Goal: Task Accomplishment & Management: Complete application form

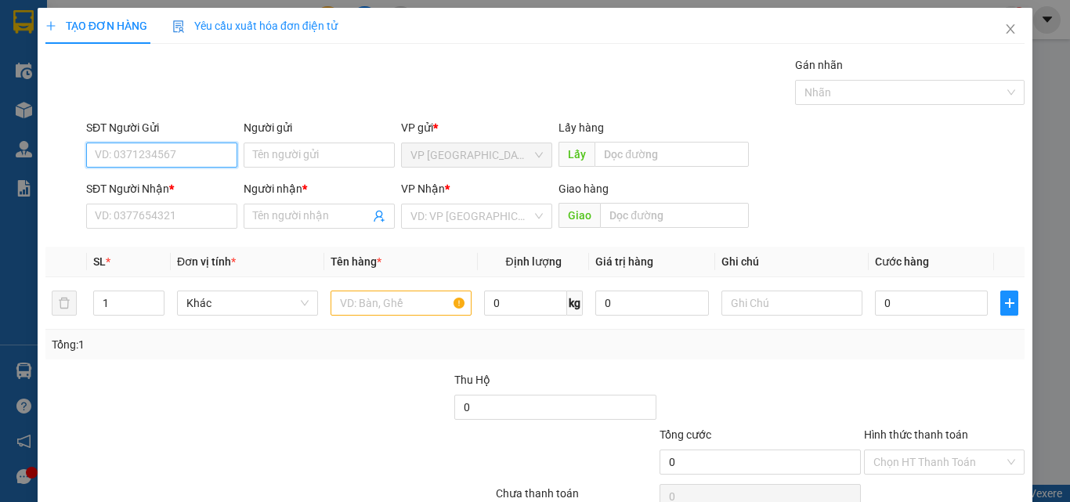
click at [186, 162] on input "SĐT Người Gửi" at bounding box center [161, 155] width 151 height 25
type input "0337162437"
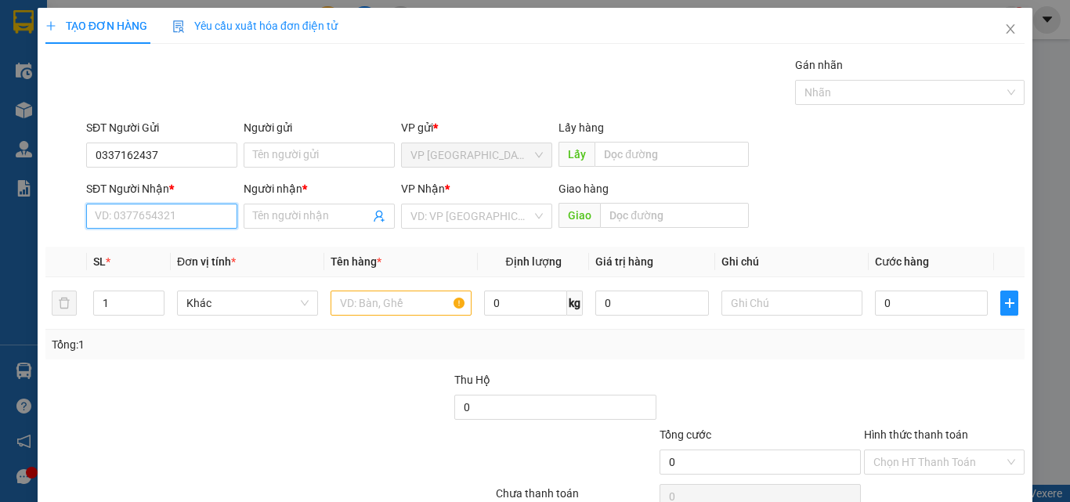
drag, startPoint x: 156, startPoint y: 219, endPoint x: 172, endPoint y: 219, distance: 15.7
click at [172, 219] on input "SĐT Người Nhận *" at bounding box center [161, 216] width 151 height 25
type input "0868365377"
click at [191, 239] on div "0868365377 - HẲNG PT" at bounding box center [160, 247] width 131 height 17
type input "HẲNG PT"
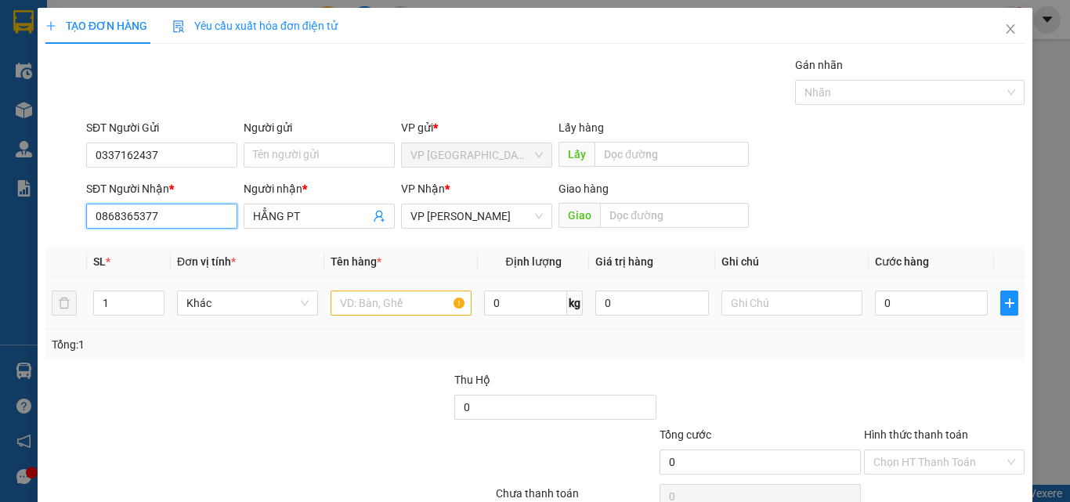
type input "0868365377"
click at [370, 306] on input "text" at bounding box center [401, 303] width 141 height 25
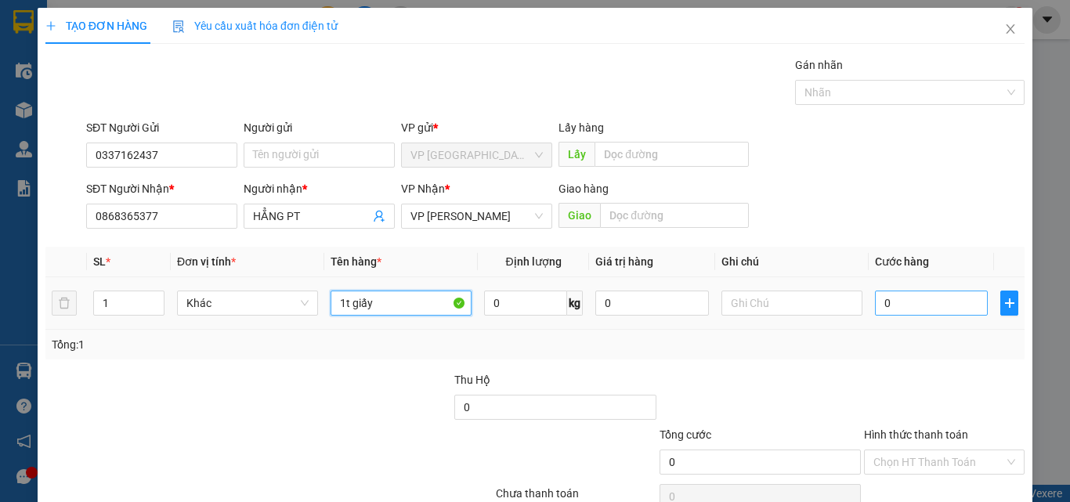
type input "1t giấy"
drag, startPoint x: 937, startPoint y: 307, endPoint x: 920, endPoint y: 307, distance: 17.2
click at [935, 307] on input "0" at bounding box center [931, 303] width 113 height 25
type input "3"
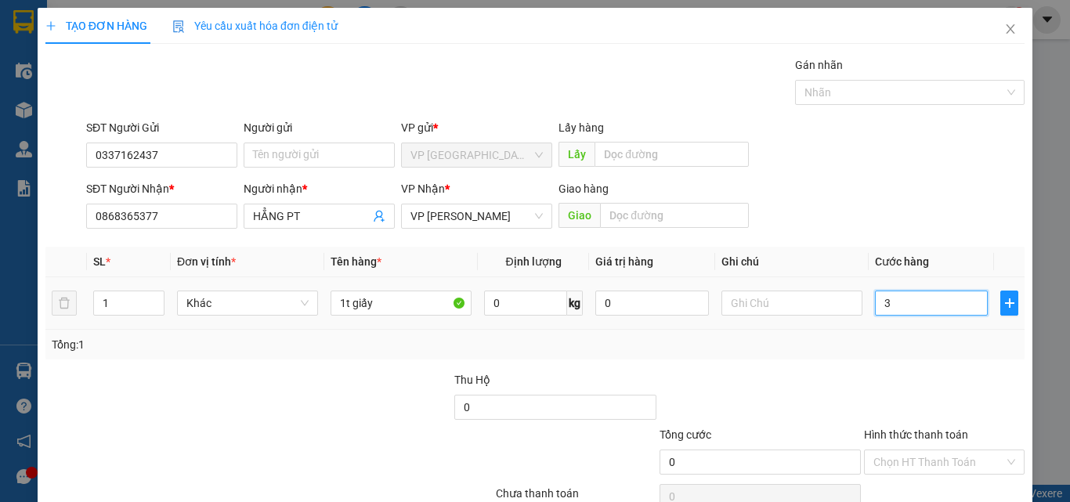
type input "3"
type input "30"
type input "300"
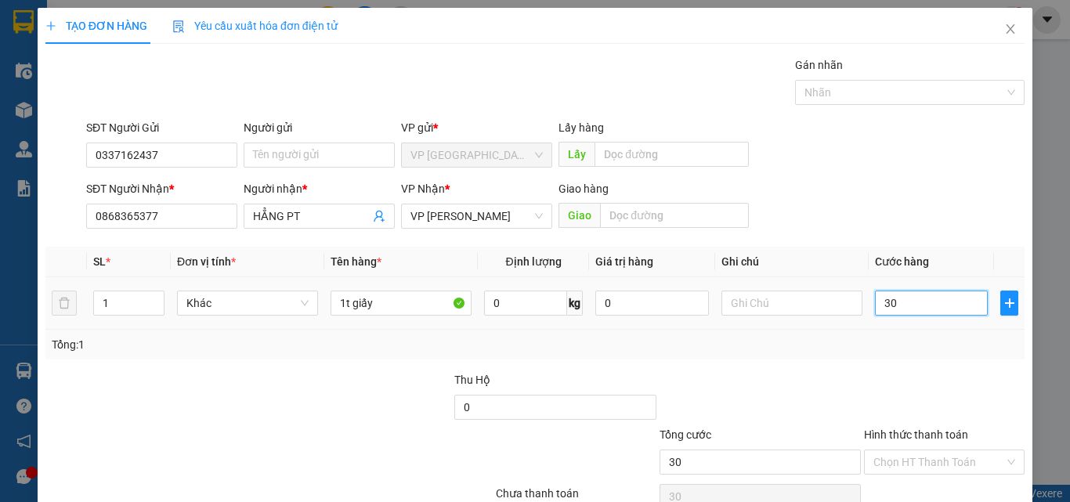
type input "300"
type input "3.000"
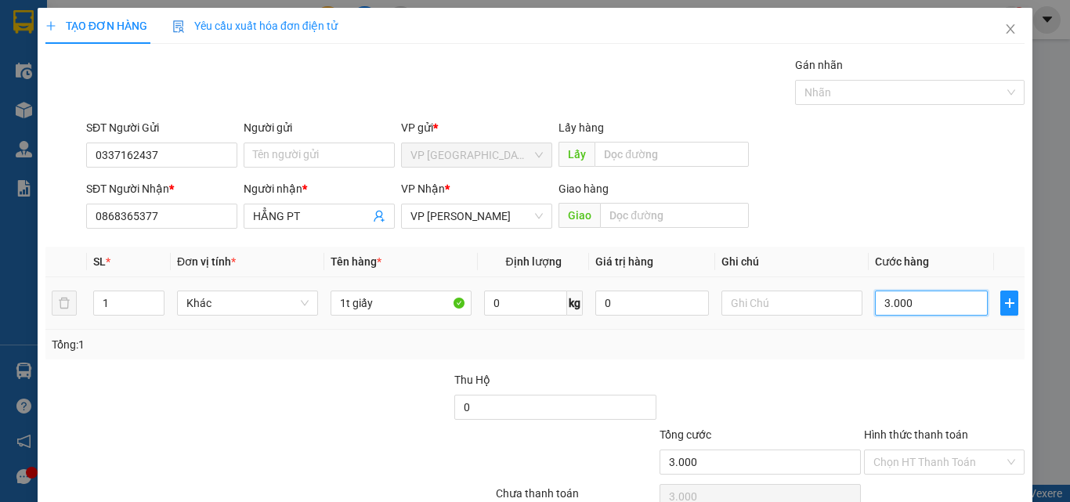
type input "30.000"
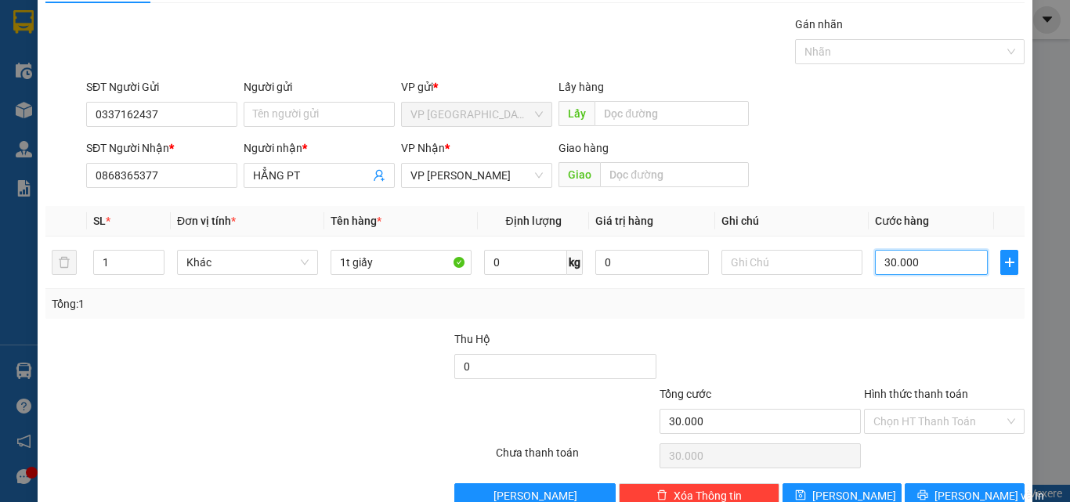
scroll to position [78, 0]
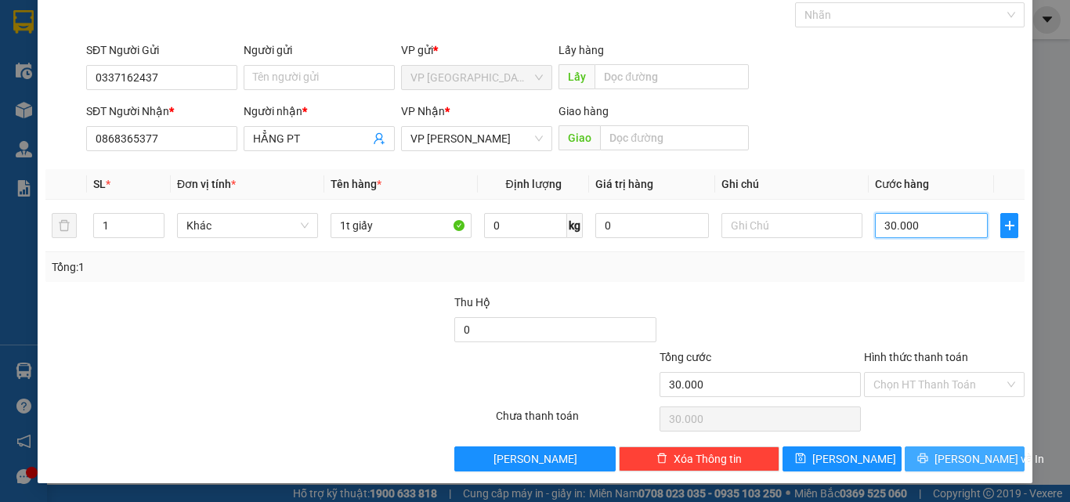
type input "30.000"
click at [958, 455] on span "[PERSON_NAME] và In" at bounding box center [990, 458] width 110 height 17
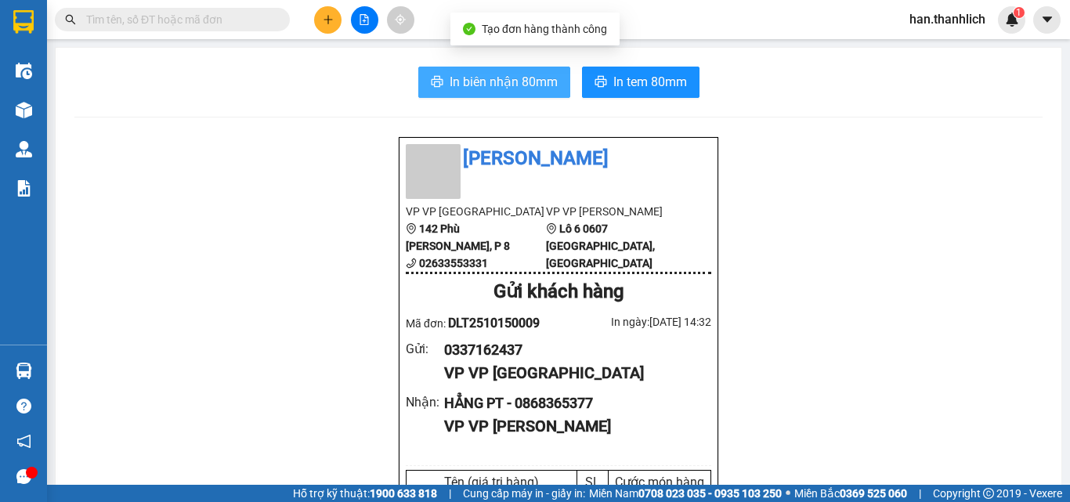
click at [522, 86] on span "In biên nhận 80mm" at bounding box center [504, 82] width 108 height 20
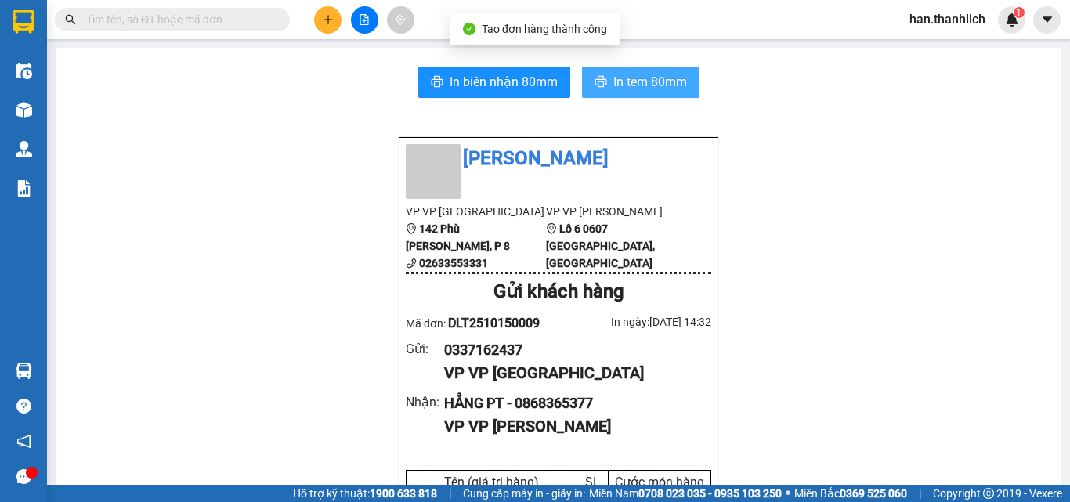
drag, startPoint x: 710, startPoint y: 396, endPoint x: 660, endPoint y: 94, distance: 306.4
click at [660, 94] on button "In tem 80mm" at bounding box center [641, 82] width 118 height 31
